Goal: Information Seeking & Learning: Learn about a topic

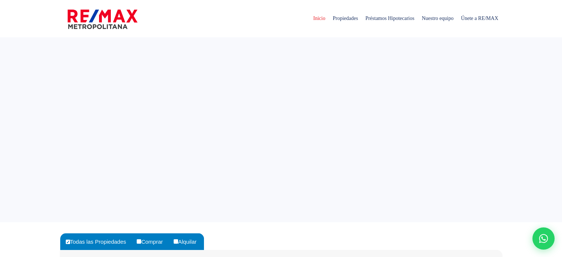
select select
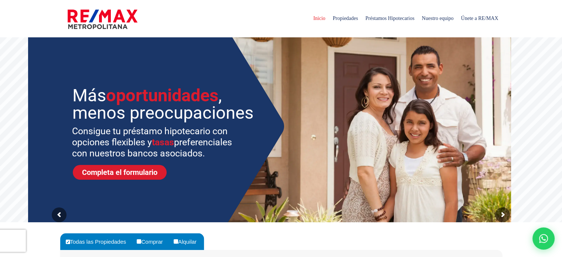
click at [95, 16] on img at bounding box center [103, 19] width 70 height 22
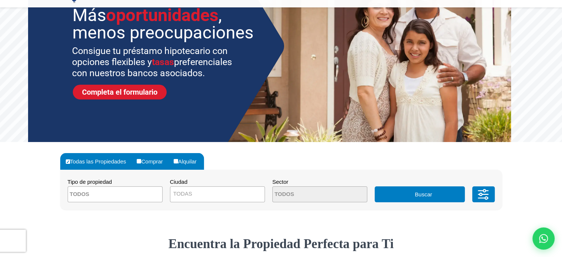
scroll to position [148, 0]
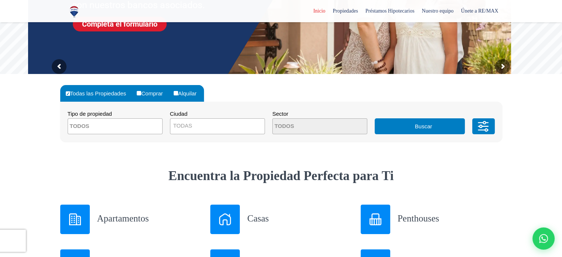
click at [144, 130] on span at bounding box center [115, 126] width 95 height 16
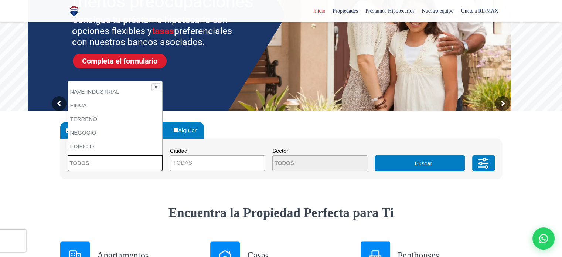
scroll to position [39, 0]
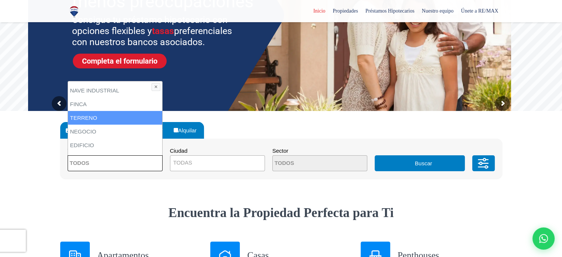
click at [91, 116] on li "TERRENO" at bounding box center [115, 118] width 94 height 14
select select "land"
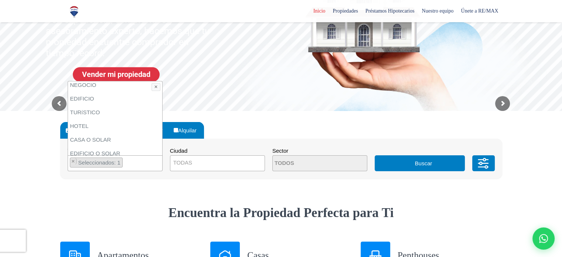
scroll to position [94, 0]
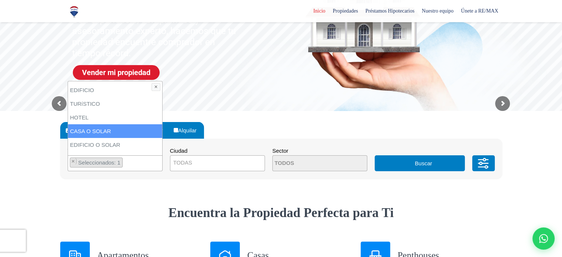
click at [112, 130] on li "CASA O SOLAR" at bounding box center [115, 131] width 94 height 14
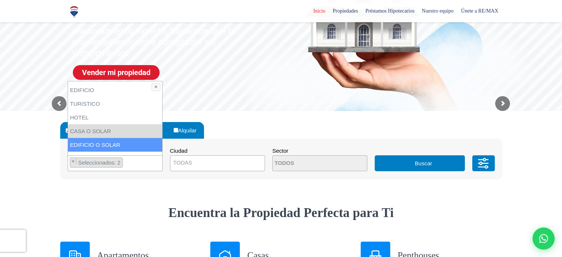
click at [189, 201] on div "Todas las Propiedades Comprar Alquilar Tipo de propiedad APARTAMENTO CASA LOCAL…" at bounding box center [281, 158] width 451 height 94
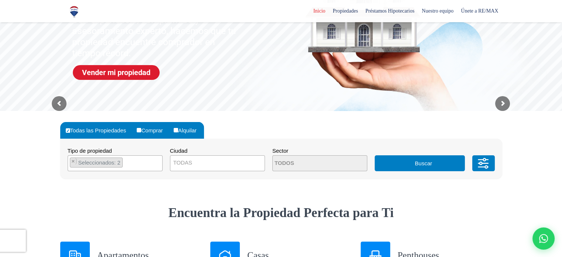
click at [201, 164] on span "TODAS" at bounding box center [217, 162] width 94 height 10
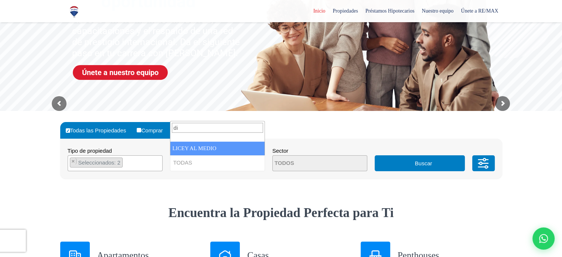
type input "d"
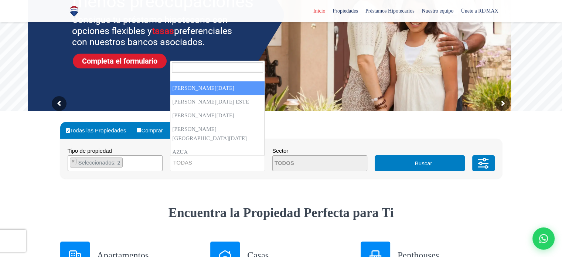
select select "1"
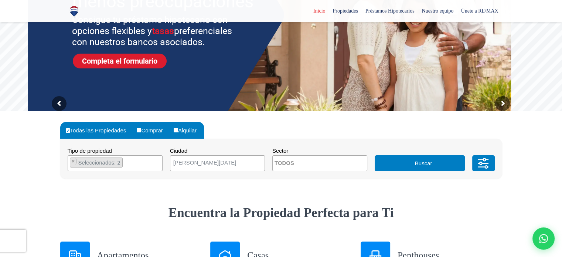
click at [337, 166] on textarea "Search" at bounding box center [309, 164] width 72 height 16
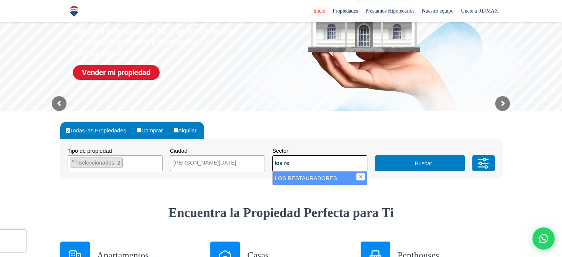
type textarea "los re"
click at [325, 176] on li "LOS RESTAURADORES" at bounding box center [320, 178] width 94 height 14
select select "64"
click at [344, 162] on ul "× Seleccionados: 1" at bounding box center [315, 164] width 85 height 16
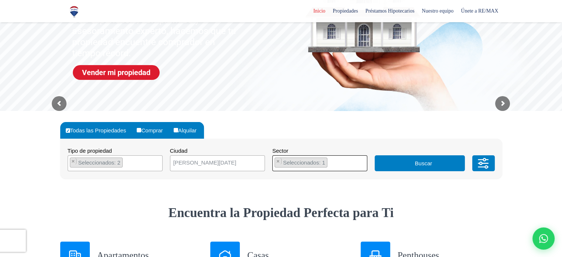
click at [344, 162] on ul "× Seleccionados: 1" at bounding box center [315, 164] width 85 height 16
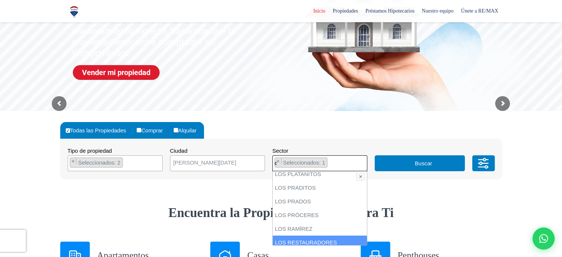
scroll to position [0, 0]
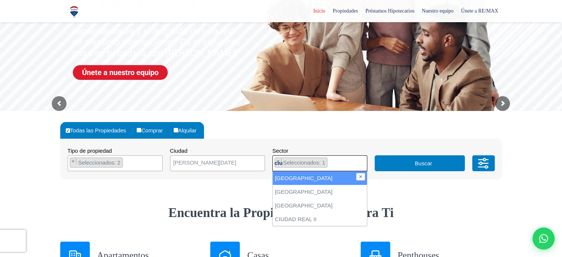
type textarea "ciu"
click at [312, 179] on li "CIUDAD MODERNA" at bounding box center [320, 178] width 94 height 14
select select "70"
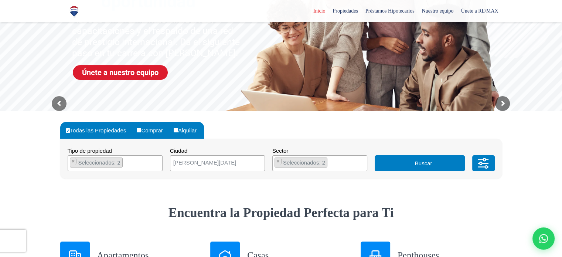
click at [455, 204] on div "Todas las Propiedades Comprar Alquilar Tipo de propiedad APARTAMENTO CASA LOCAL…" at bounding box center [281, 158] width 451 height 94
click at [414, 162] on button "Buscar" at bounding box center [420, 163] width 90 height 16
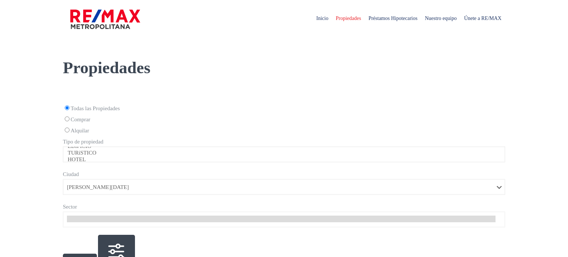
select select "1"
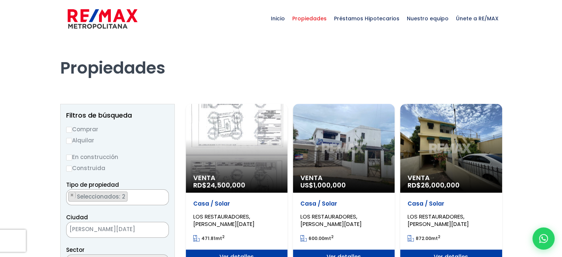
scroll to position [1415, 0]
select select "70"
click at [243, 149] on div "Venta RD$ 24,500,000" at bounding box center [237, 148] width 102 height 89
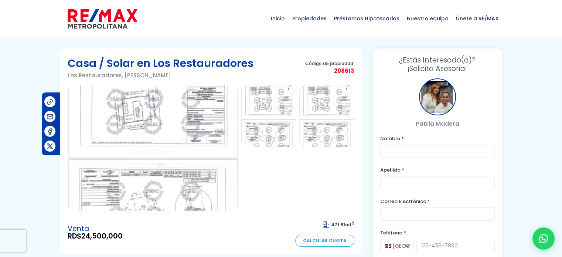
click at [152, 119] on img at bounding box center [153, 148] width 171 height 126
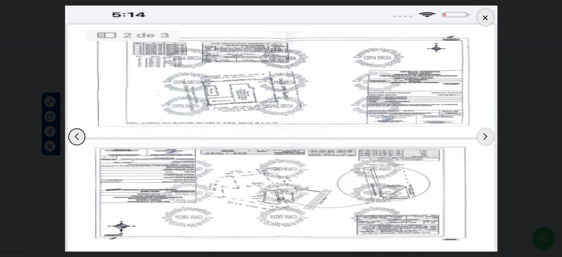
click at [488, 136] on div "Next slide" at bounding box center [486, 137] width 16 height 16
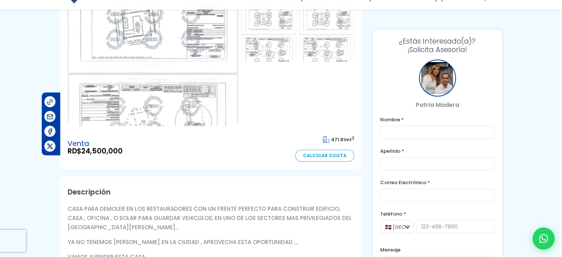
scroll to position [111, 0]
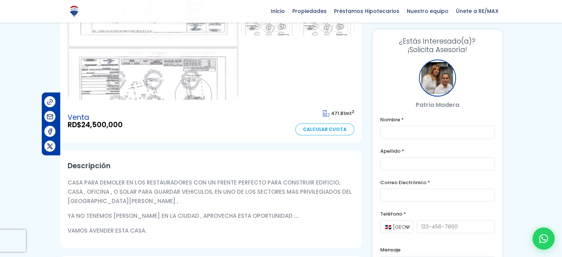
drag, startPoint x: 85, startPoint y: 125, endPoint x: 122, endPoint y: 127, distance: 37.0
click at [122, 127] on span "24,500,000" at bounding box center [101, 125] width 41 height 10
copy span "24,500,000"
drag, startPoint x: 333, startPoint y: 112, endPoint x: 344, endPoint y: 114, distance: 10.9
click at [344, 114] on span "471.81" at bounding box center [338, 113] width 14 height 6
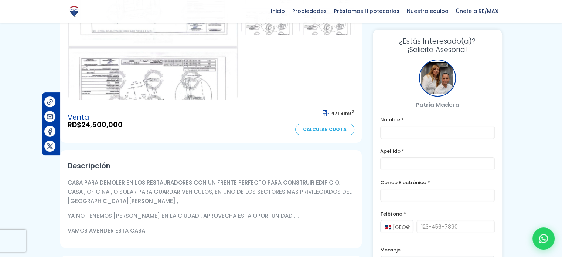
copy span "471.81"
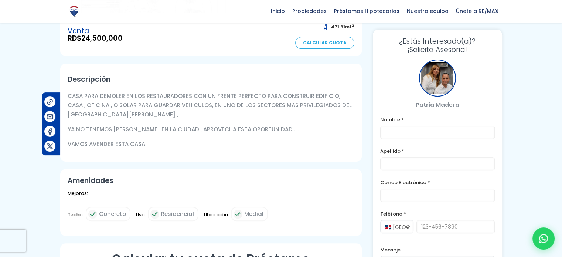
scroll to position [222, 0]
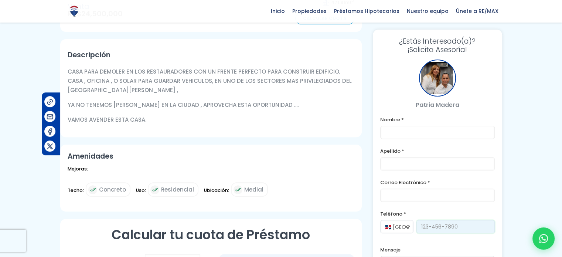
drag, startPoint x: 476, startPoint y: 224, endPoint x: 446, endPoint y: 224, distance: 29.9
click at [446, 224] on input "tel" at bounding box center [456, 226] width 78 height 13
drag, startPoint x: 533, startPoint y: 184, endPoint x: 519, endPoint y: 176, distance: 16.1
drag, startPoint x: 519, startPoint y: 176, endPoint x: 553, endPoint y: 119, distance: 66.3
click at [553, 119] on div at bounding box center [281, 148] width 562 height 644
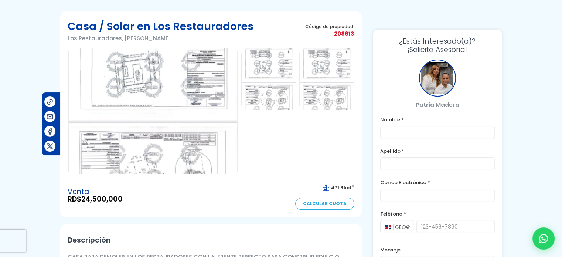
scroll to position [0, 0]
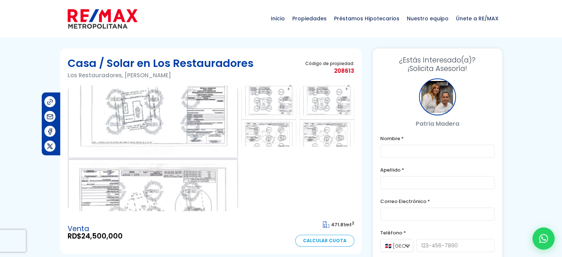
click at [436, 102] on div at bounding box center [437, 96] width 37 height 37
click at [431, 63] on span "¿Estás Interesado(a)?" at bounding box center [437, 60] width 115 height 9
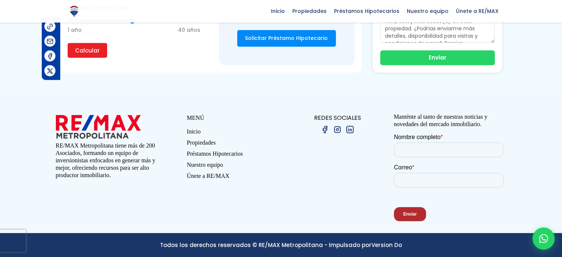
scroll to position [598, 0]
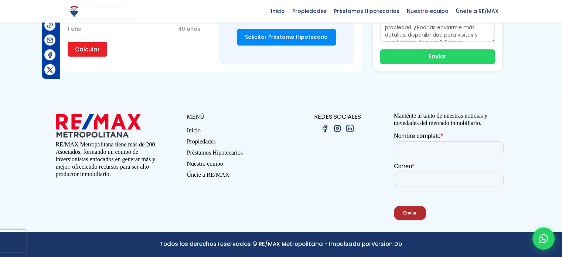
click at [215, 164] on link "Nuestro equipo" at bounding box center [234, 165] width 94 height 11
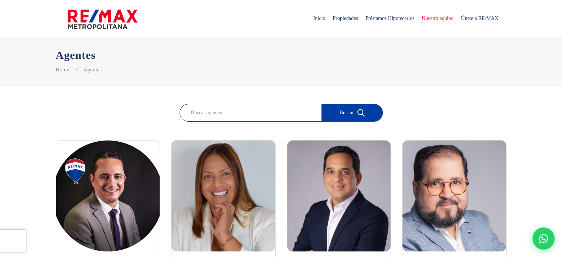
click at [209, 189] on img at bounding box center [223, 195] width 104 height 111
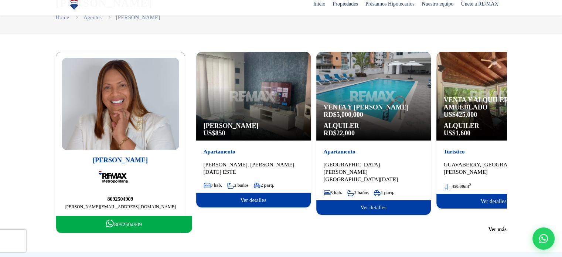
scroll to position [111, 0]
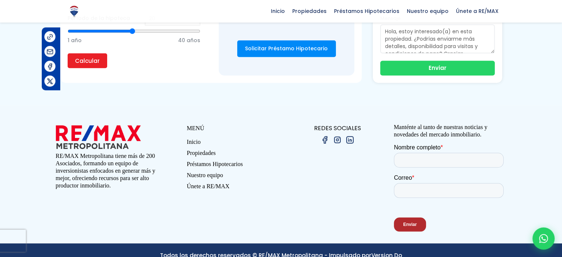
scroll to position [598, 0]
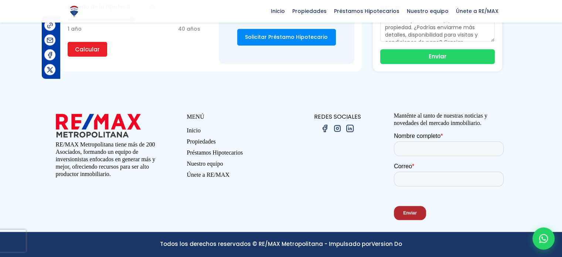
click at [207, 164] on link "Nuestro equipo" at bounding box center [234, 165] width 94 height 11
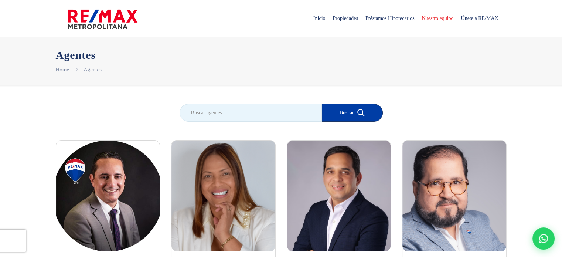
click at [203, 106] on input "search" at bounding box center [251, 113] width 142 height 18
type input "[PERSON_NAME]"
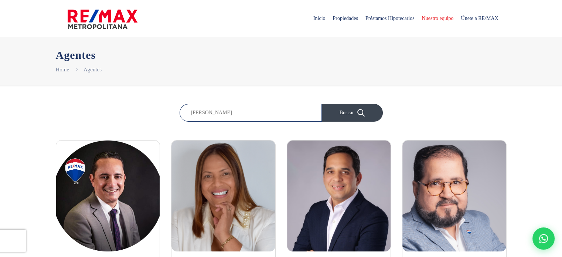
click at [356, 116] on button "Buscar" at bounding box center [352, 113] width 61 height 18
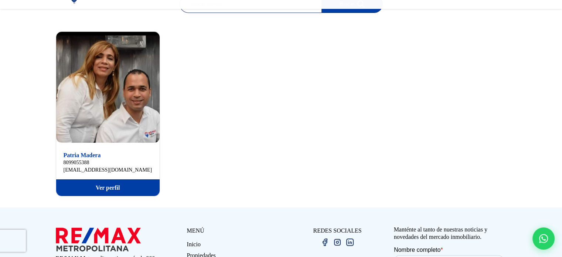
scroll to position [111, 0]
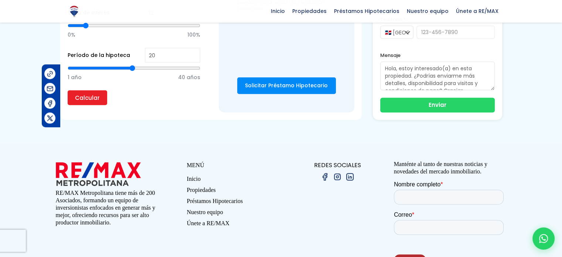
scroll to position [598, 0]
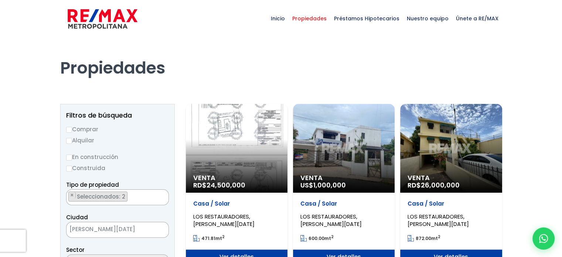
scroll to position [1415, 0]
select select "70"
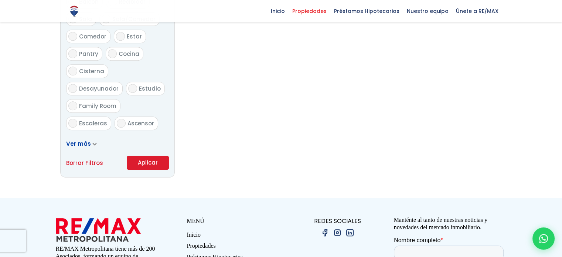
scroll to position [444, 0]
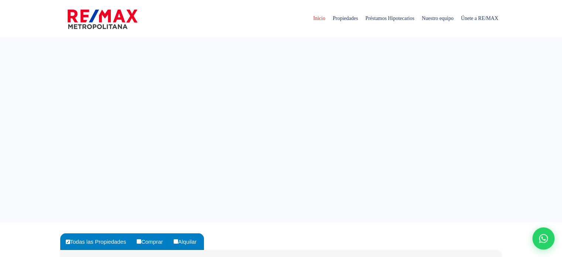
select select
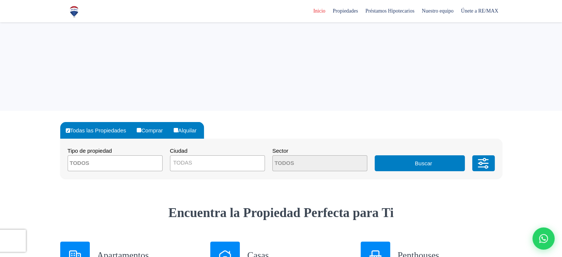
scroll to position [111, 0]
